Goal: Task Accomplishment & Management: Use online tool/utility

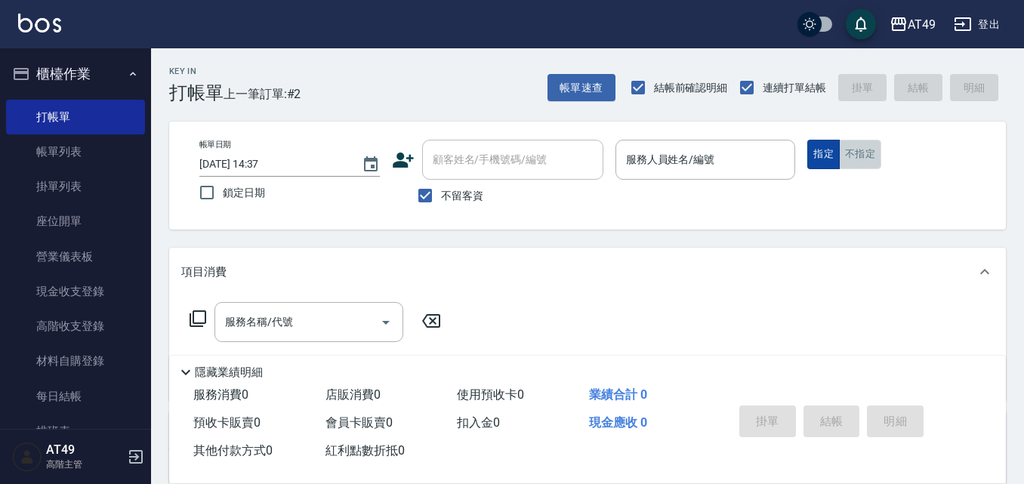
drag, startPoint x: 847, startPoint y: 150, endPoint x: 838, endPoint y: 153, distance: 9.3
click at [847, 150] on button "不指定" at bounding box center [860, 154] width 42 height 29
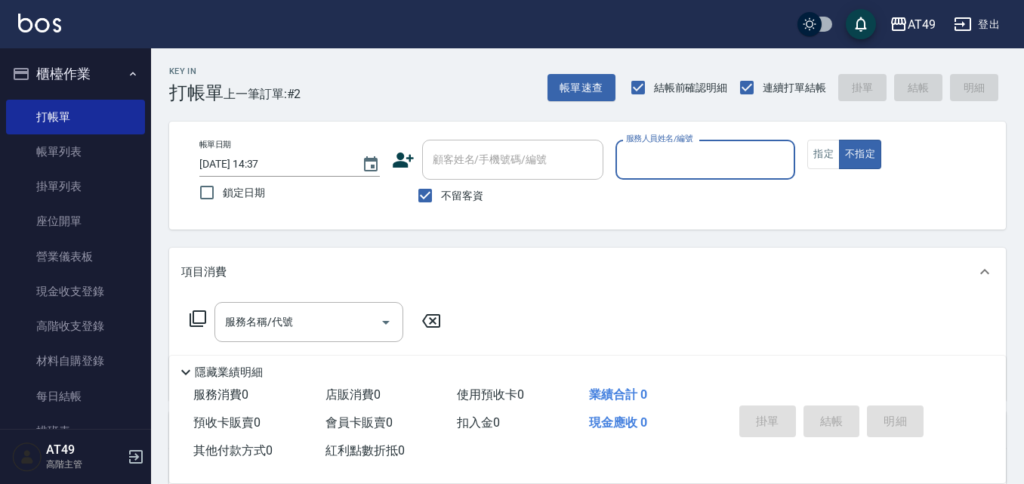
click at [703, 143] on div "服務人員姓名/編號" at bounding box center [706, 160] width 181 height 40
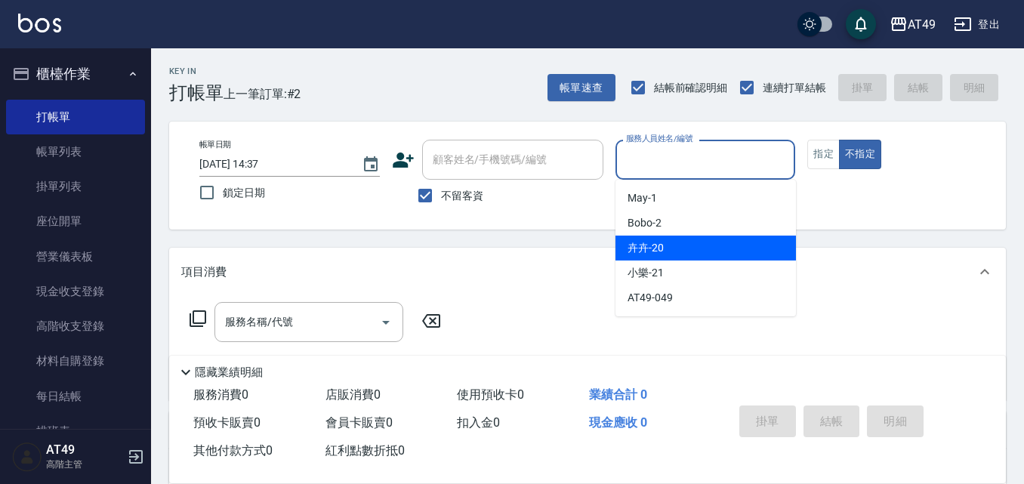
click at [669, 251] on div "卉卉 -20" at bounding box center [706, 248] width 181 height 25
type input "卉卉-20"
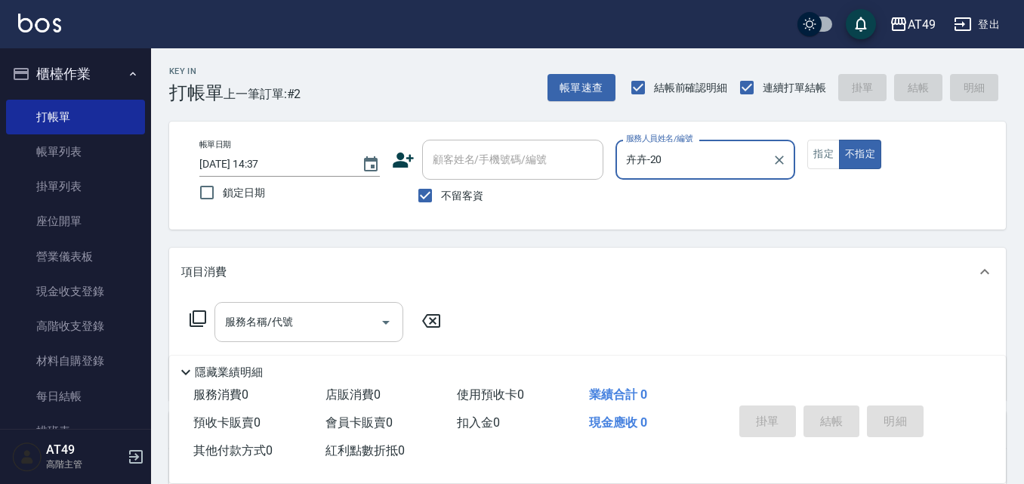
click at [367, 318] on input "服務名稱/代號" at bounding box center [297, 322] width 153 height 26
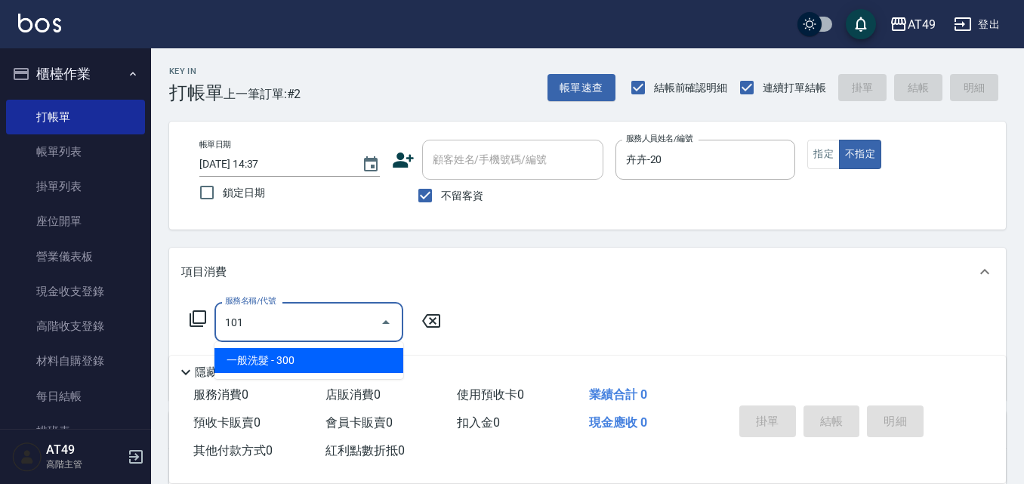
click at [377, 363] on span "一般洗髮 - 300" at bounding box center [309, 360] width 189 height 25
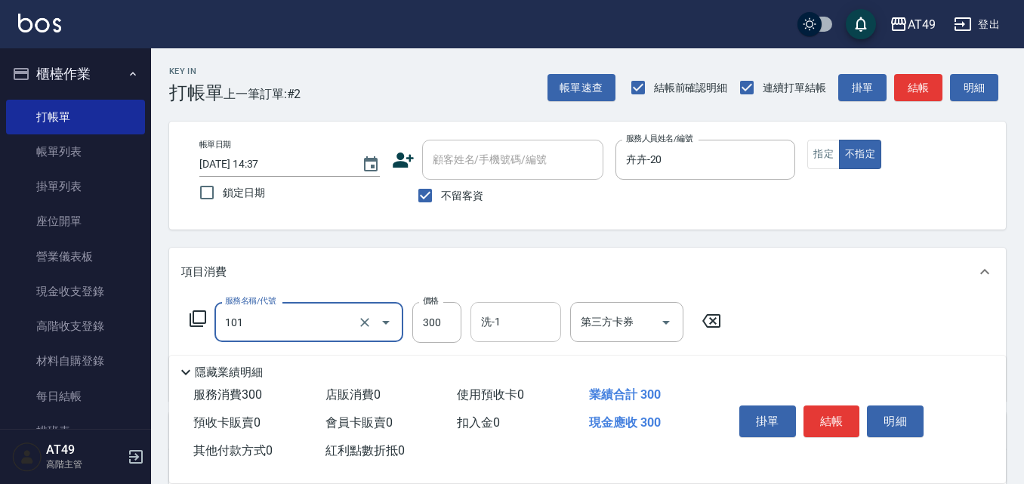
type input "一般洗髮(101)"
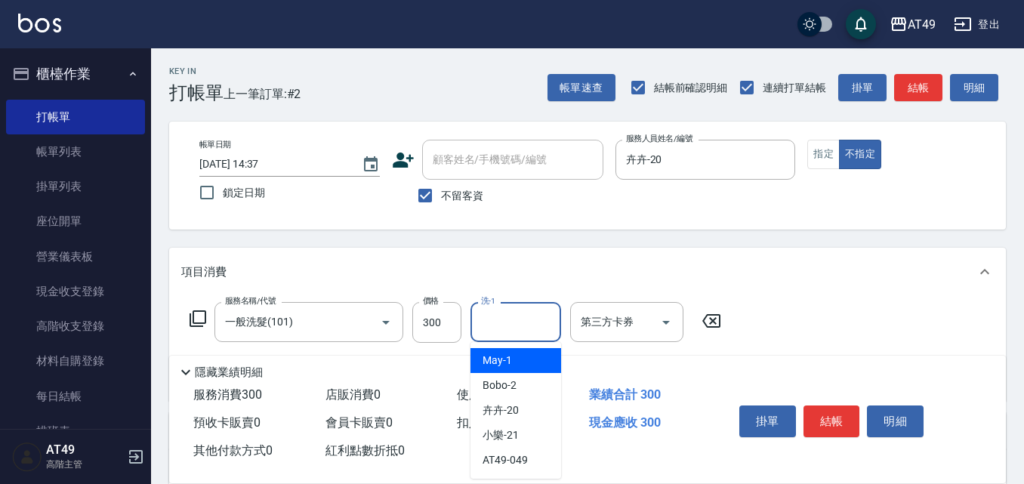
click at [505, 329] on input "洗-1" at bounding box center [515, 322] width 77 height 26
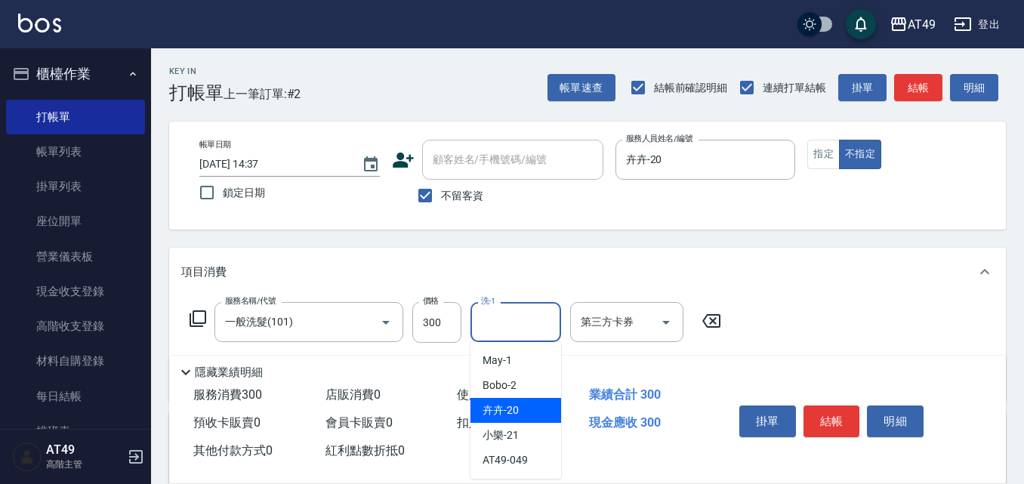
click at [510, 418] on div "卉卉 -20" at bounding box center [516, 410] width 91 height 25
type input "卉卉-20"
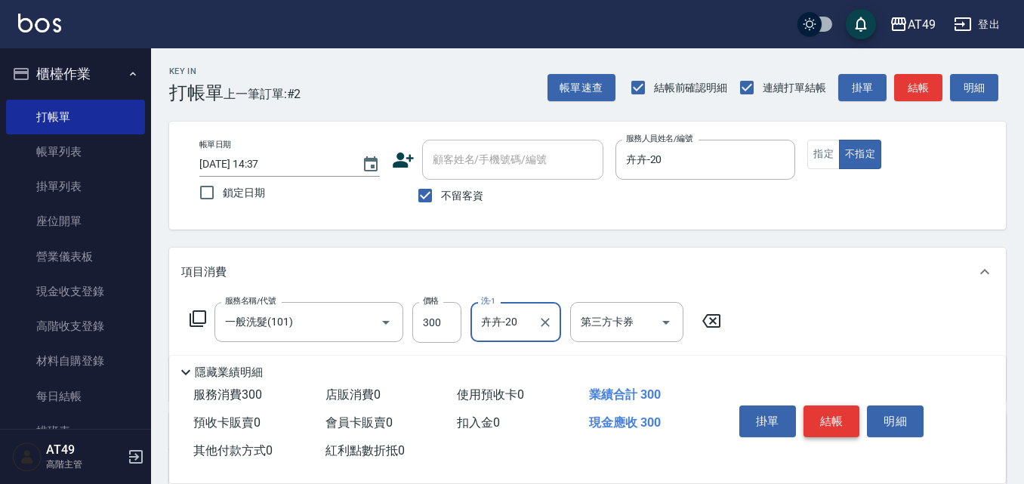
click at [830, 418] on button "結帳" at bounding box center [832, 422] width 57 height 32
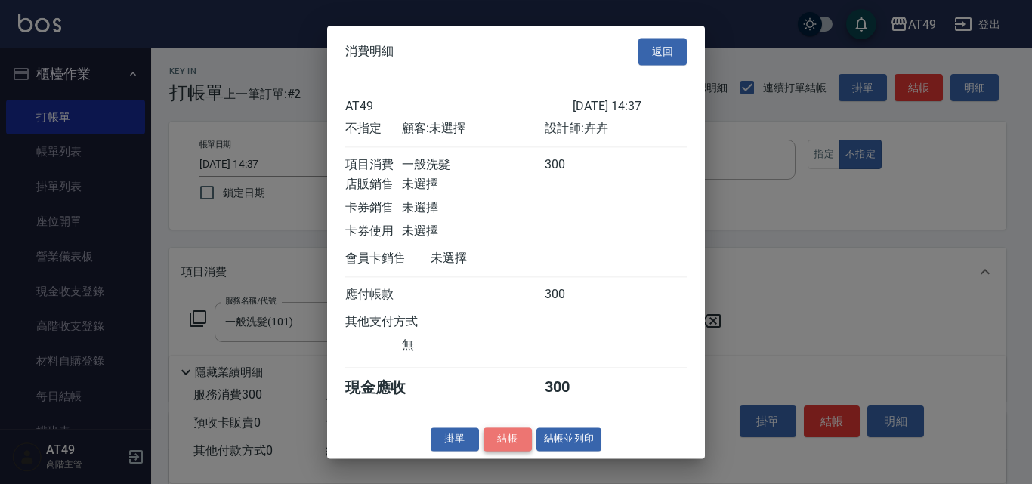
click at [496, 451] on button "結帳" at bounding box center [507, 439] width 48 height 23
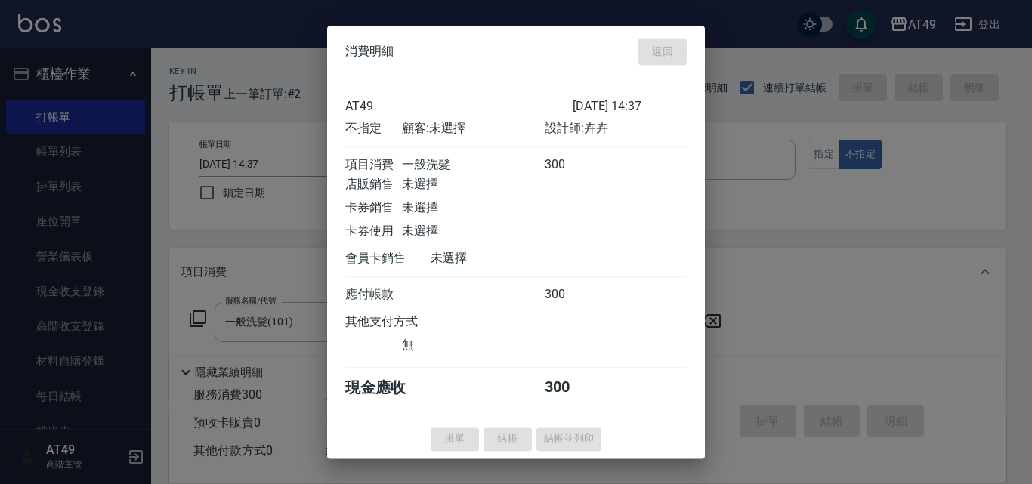
type input "[DATE] 16:01"
